Goal: Task Accomplishment & Management: Manage account settings

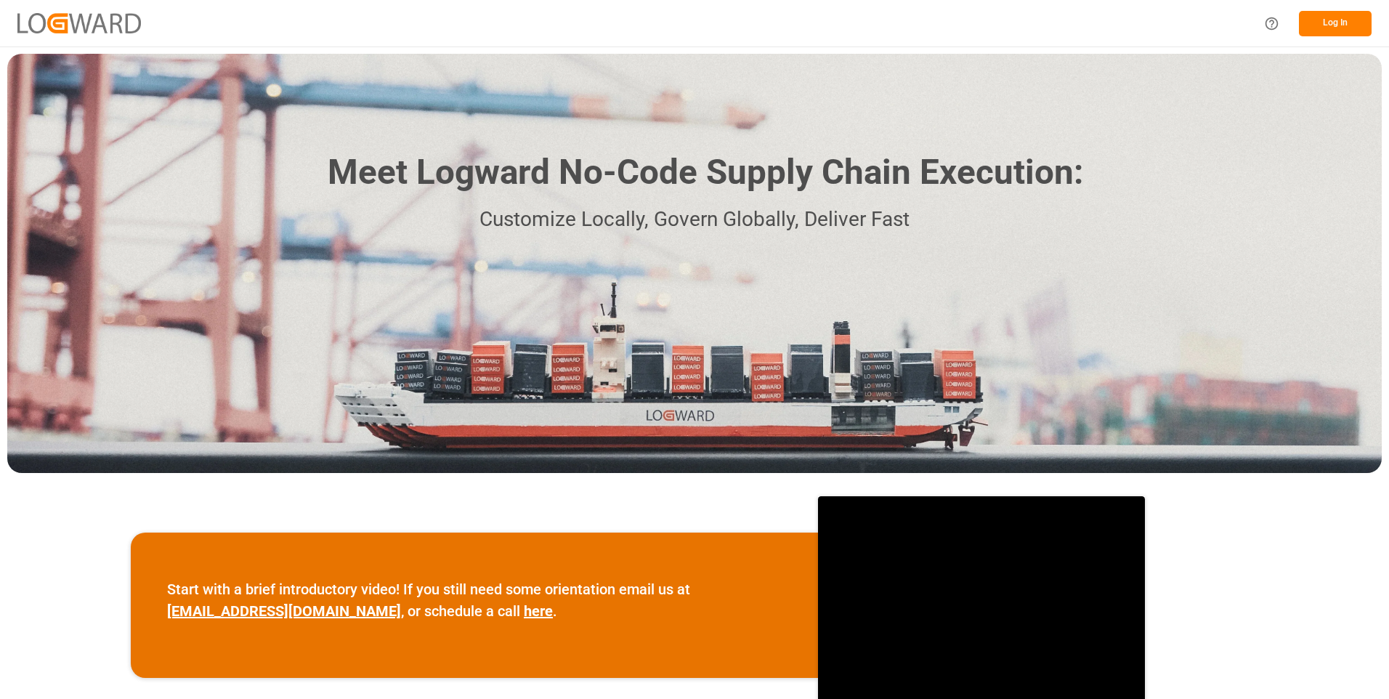
click at [1346, 15] on button "Log In" at bounding box center [1334, 23] width 73 height 25
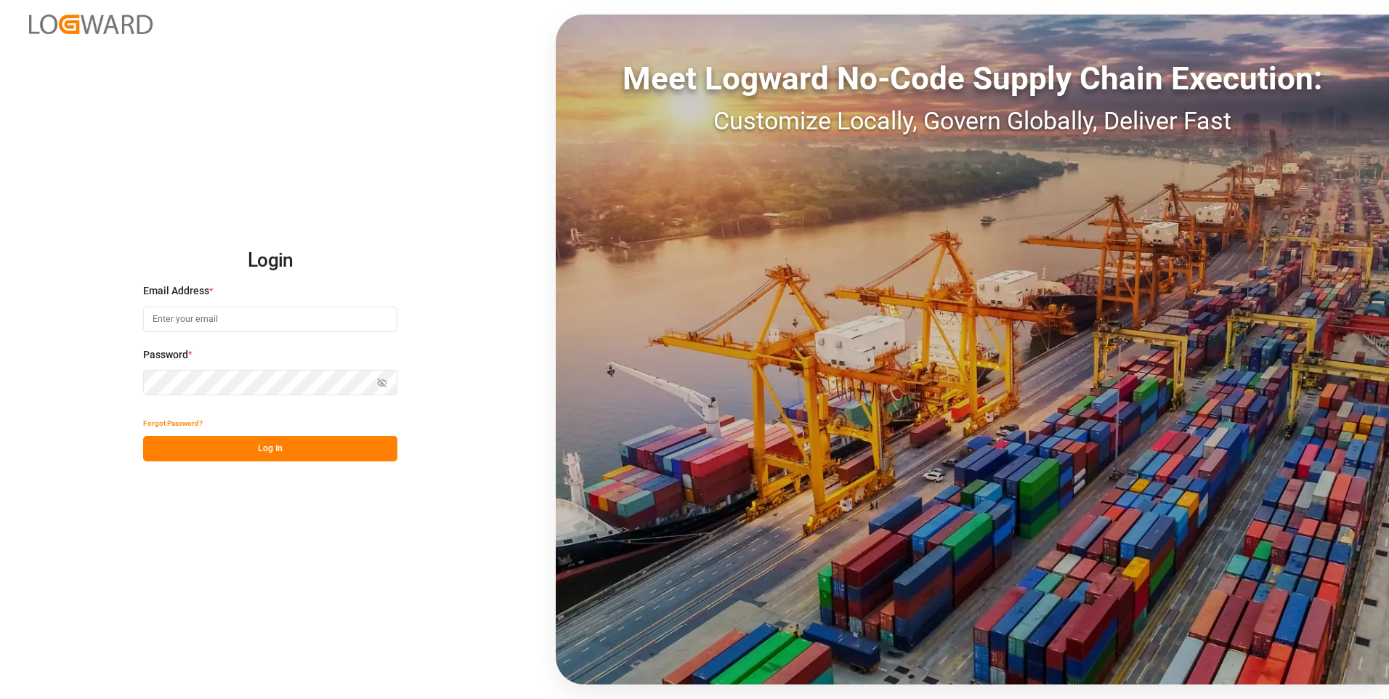
type input "[PERSON_NAME][EMAIL_ADDRESS][DOMAIN_NAME]"
click at [290, 458] on button "Log In" at bounding box center [270, 448] width 254 height 25
